Goal: Information Seeking & Learning: Learn about a topic

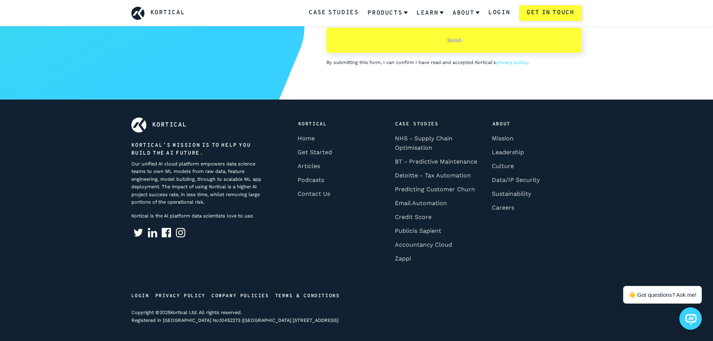
scroll to position [3323, 0]
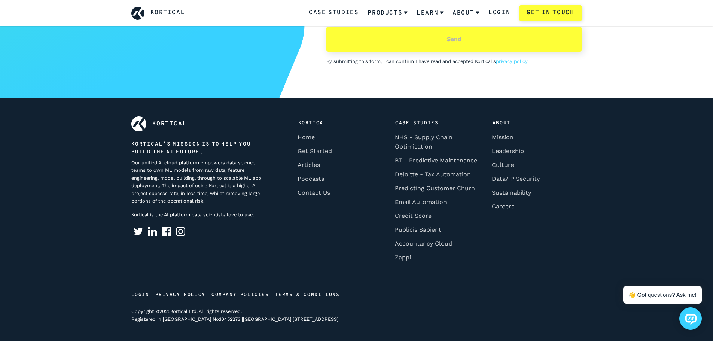
click at [658, 210] on footer "Kortical Kortical’s mission is to help you build the AI future. Our unified AI …" at bounding box center [356, 219] width 713 height 243
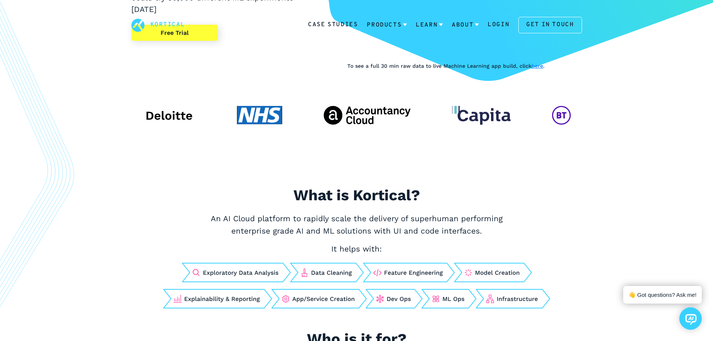
scroll to position [0, 0]
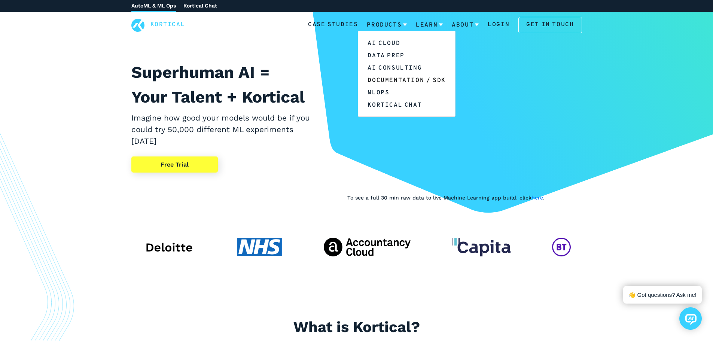
click at [390, 79] on link "Documentation / SDK" at bounding box center [406, 80] width 97 height 12
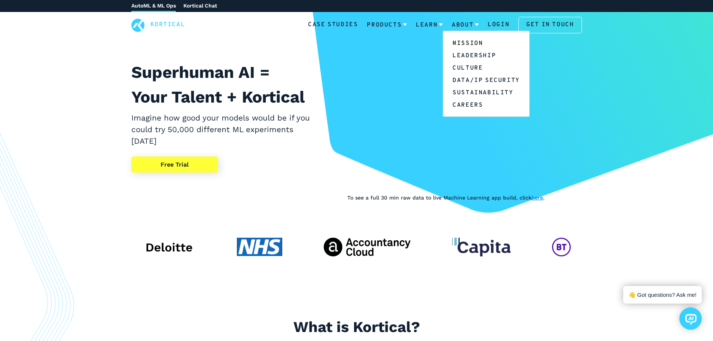
click at [471, 43] on link "Mission" at bounding box center [486, 43] width 86 height 12
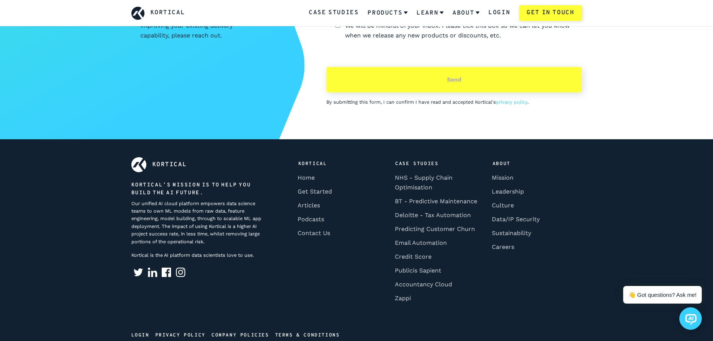
scroll to position [2440, 0]
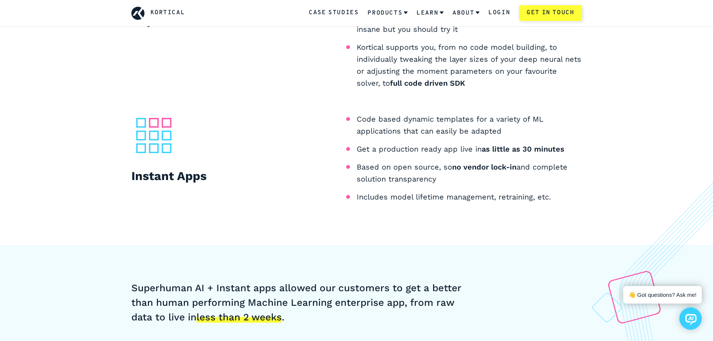
scroll to position [786, 0]
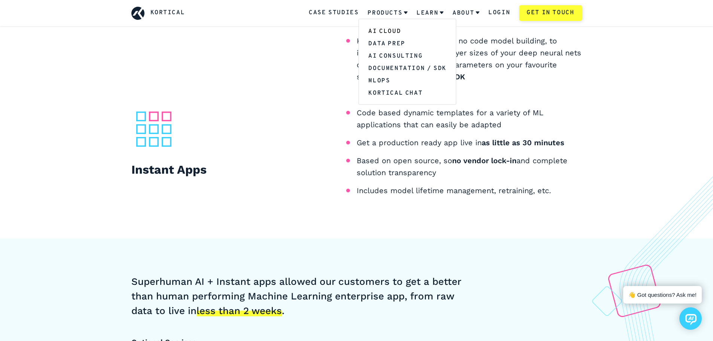
click at [385, 31] on link "AI Cloud" at bounding box center [407, 31] width 97 height 12
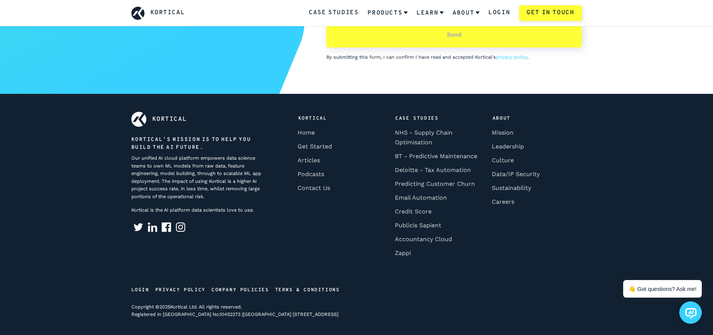
scroll to position [1700, 0]
